Goal: Find specific page/section: Find specific page/section

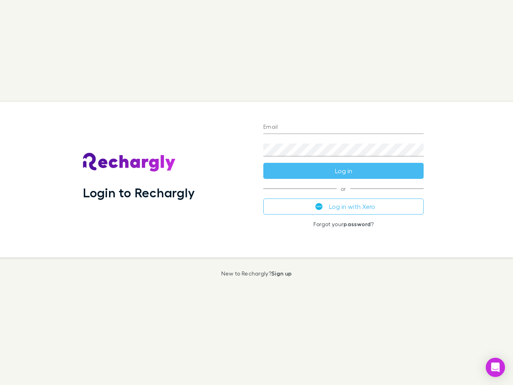
click at [256, 192] on div "Login to Rechargly" at bounding box center [167, 179] width 180 height 155
click at [343, 127] on input "Email" at bounding box center [343, 127] width 160 height 13
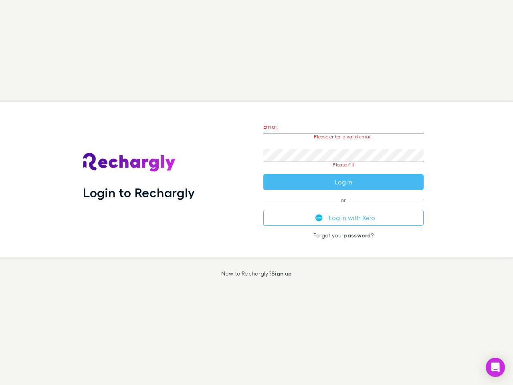
click at [343, 171] on form "Email Please enter a valid email. Password Please fill Log in" at bounding box center [343, 152] width 160 height 75
click at [343, 206] on div "Email Please enter a valid email. Password Please fill Log in or Log in with Xe…" at bounding box center [343, 179] width 173 height 155
click at [495, 367] on icon "Open Intercom Messenger" at bounding box center [495, 367] width 8 height 10
